Goal: Task Accomplishment & Management: Use online tool/utility

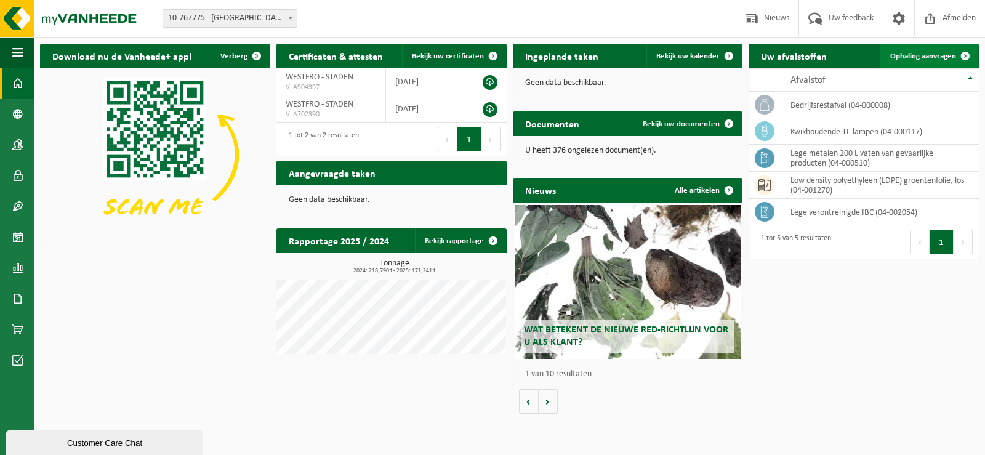
click at [898, 55] on span "Ophaling aanvragen" at bounding box center [923, 56] width 66 height 8
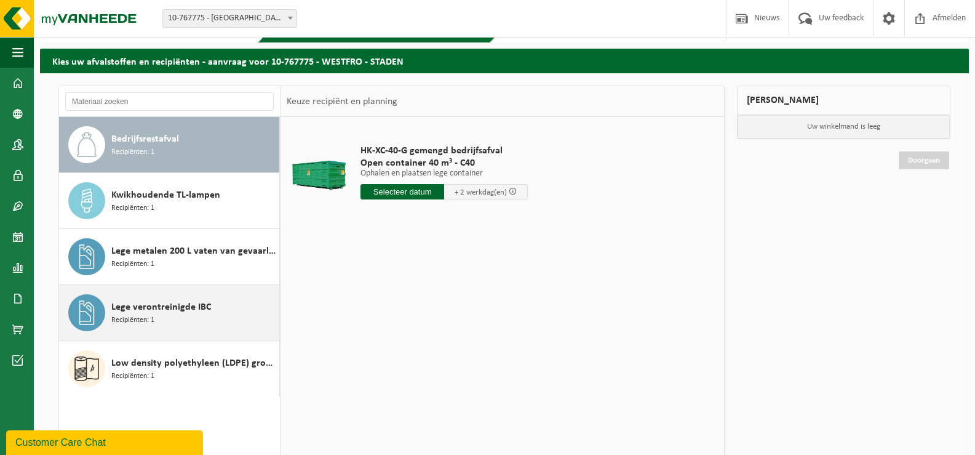
scroll to position [62, 0]
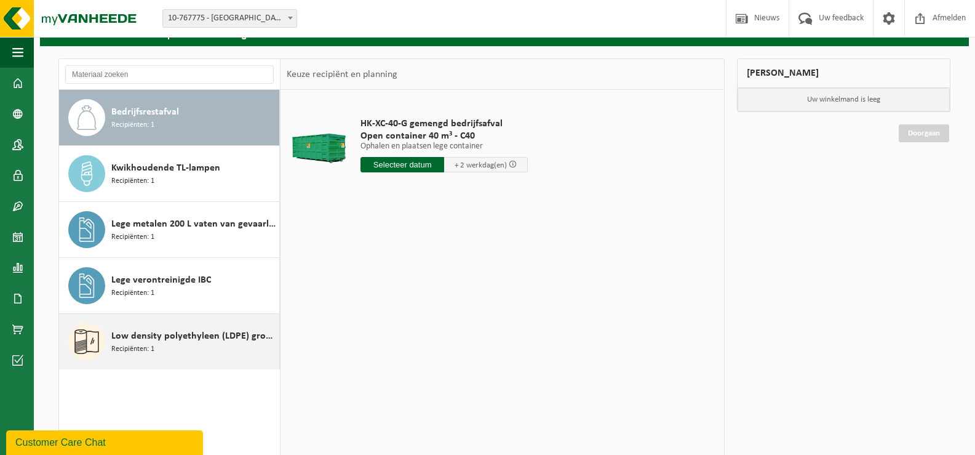
click at [194, 336] on span "Low density polyethyleen (LDPE) groentenfolie, los" at bounding box center [193, 336] width 165 height 15
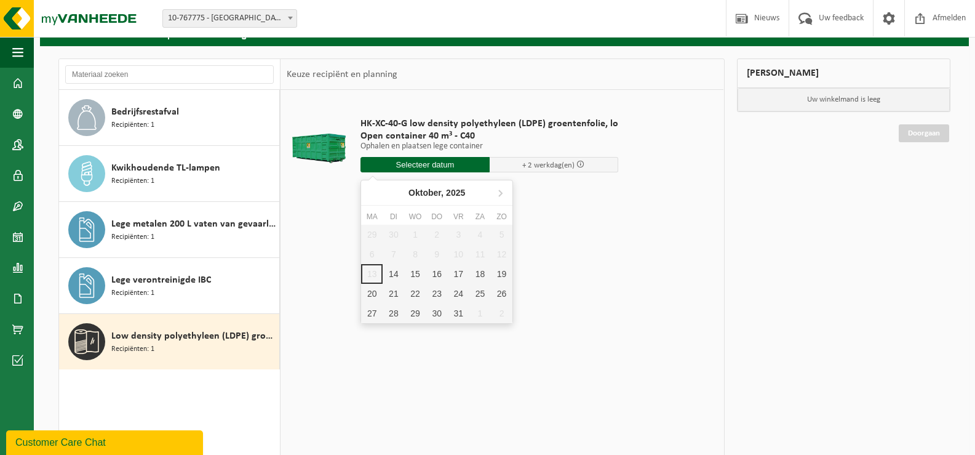
click at [449, 168] on input "text" at bounding box center [425, 164] width 129 height 15
click at [390, 272] on div "14" at bounding box center [394, 274] width 22 height 20
type input "Van 2025-10-14"
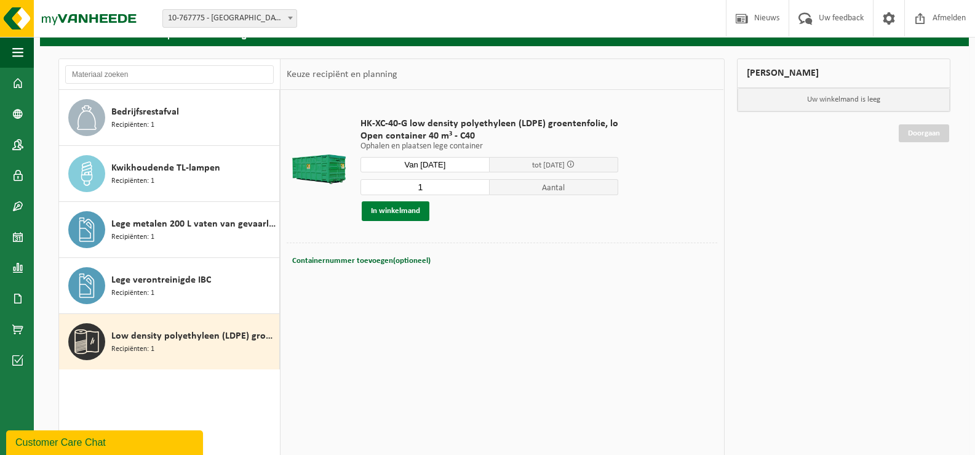
click at [403, 211] on button "In winkelmand" at bounding box center [396, 211] width 68 height 20
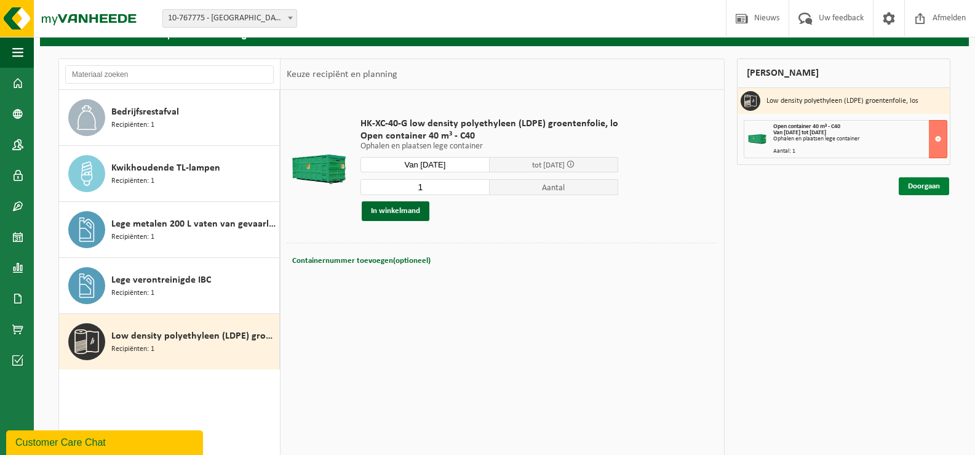
click at [922, 190] on link "Doorgaan" at bounding box center [924, 186] width 50 height 18
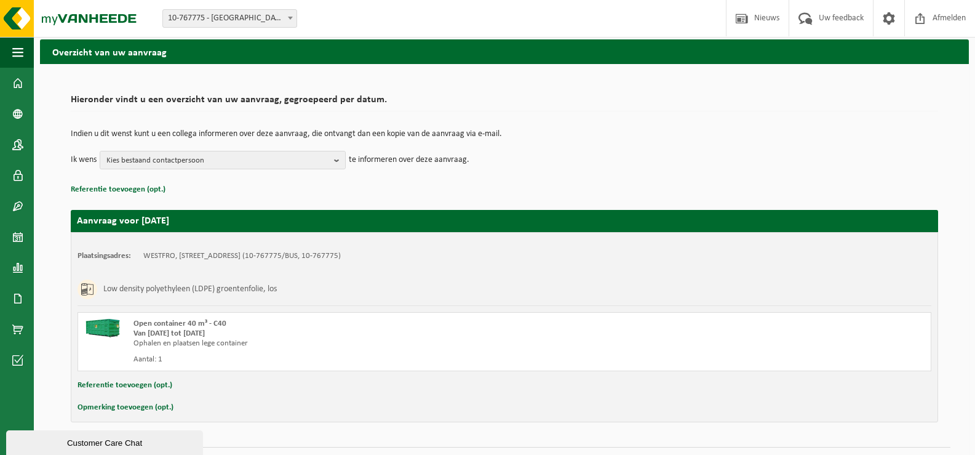
scroll to position [73, 0]
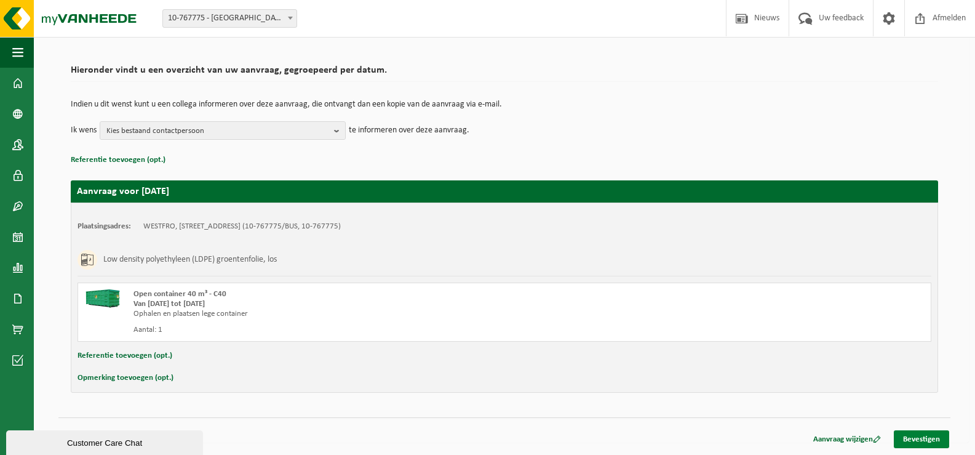
click at [933, 437] on link "Bevestigen" at bounding box center [921, 439] width 55 height 18
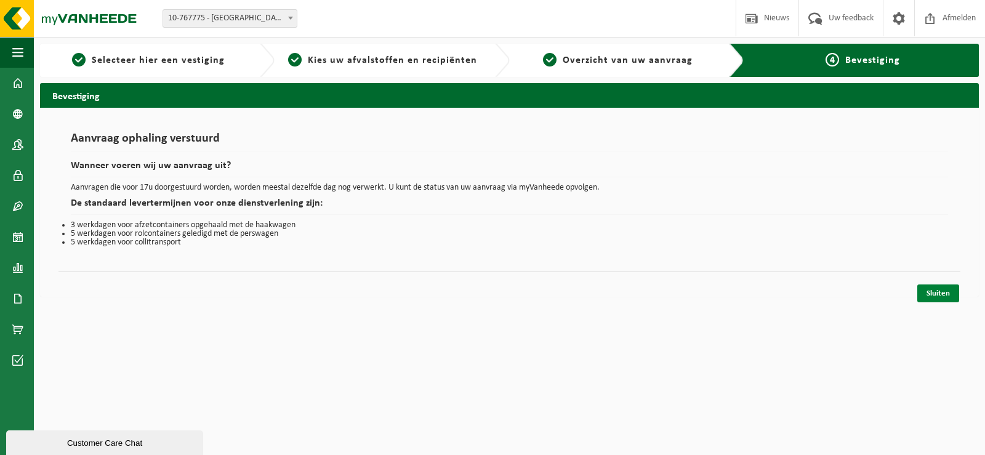
click at [943, 297] on link "Sluiten" at bounding box center [938, 293] width 42 height 18
